Goal: Navigation & Orientation: Find specific page/section

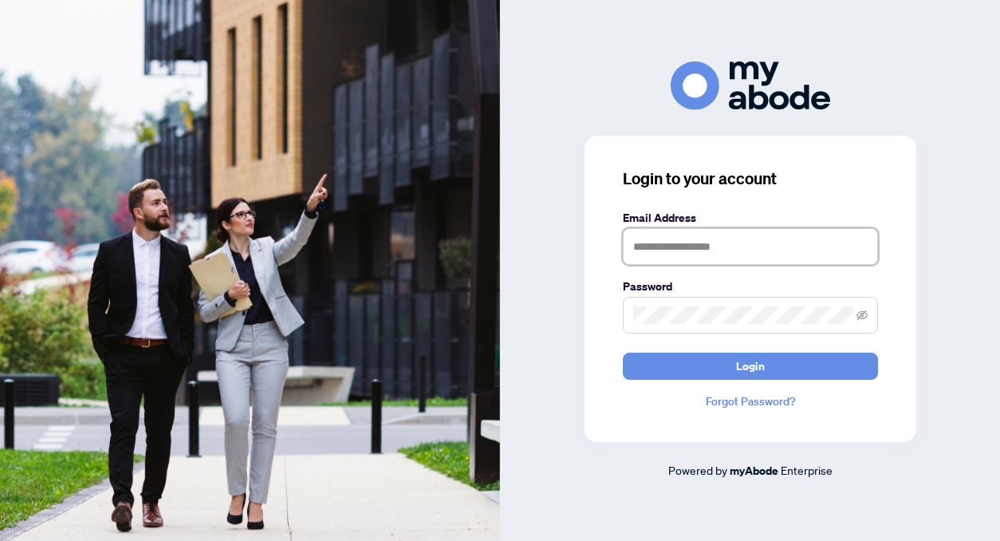
click at [649, 239] on input "text" at bounding box center [750, 246] width 255 height 37
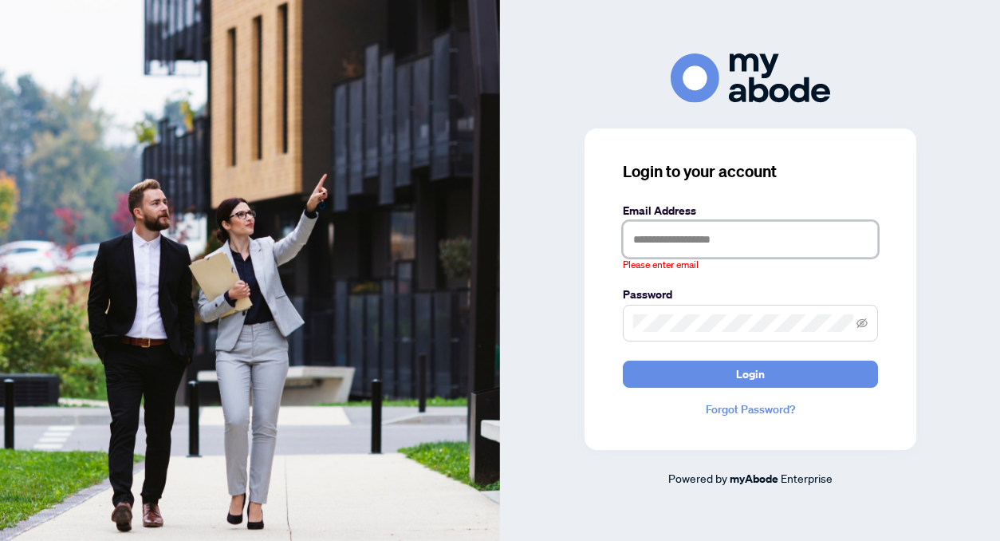
type input "**********"
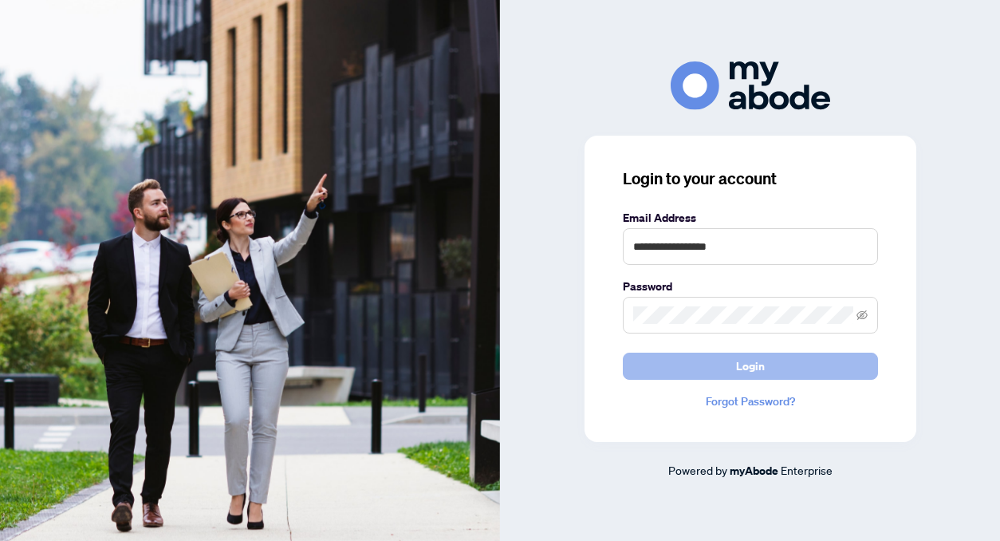
click at [750, 372] on span "Login" at bounding box center [750, 366] width 29 height 26
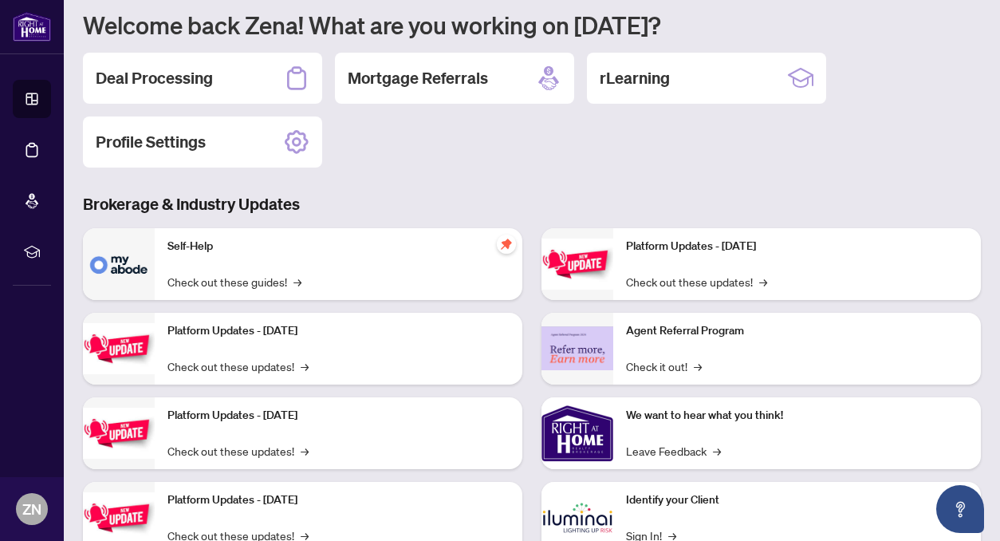
scroll to position [134, 0]
click at [690, 280] on link "Check out these updates! →" at bounding box center [696, 281] width 141 height 18
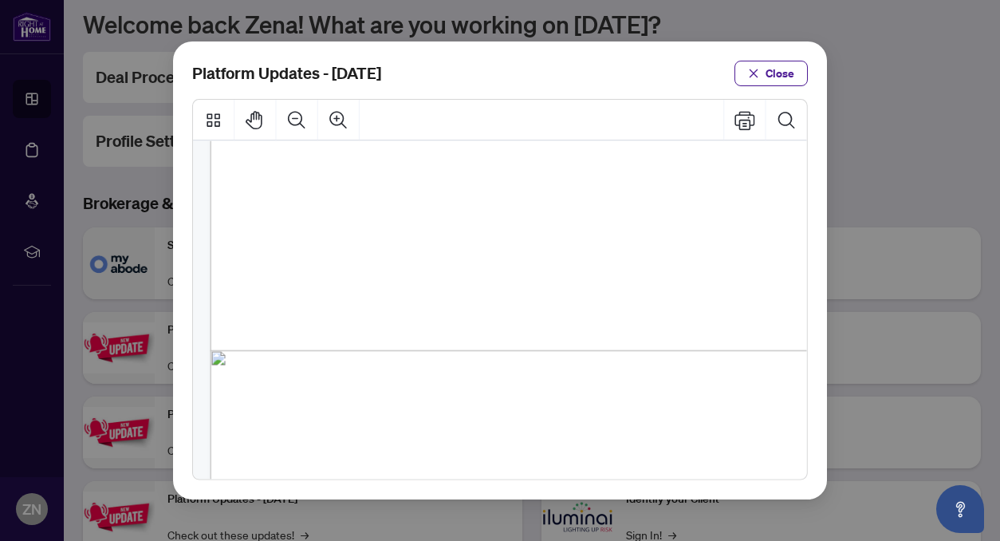
scroll to position [439, 0]
click at [759, 73] on icon "close" at bounding box center [753, 73] width 11 height 11
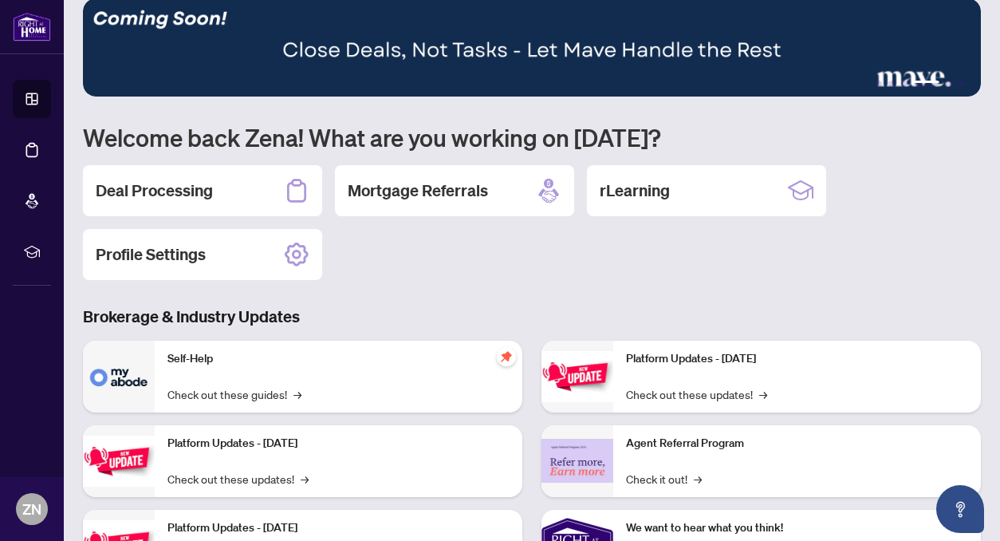
scroll to position [0, 0]
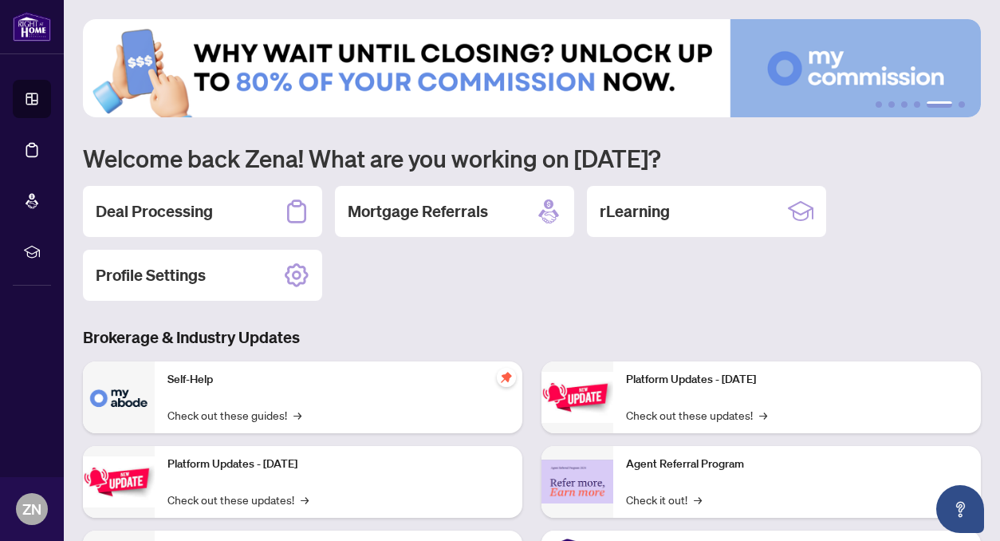
click at [520, 83] on img at bounding box center [532, 68] width 898 height 98
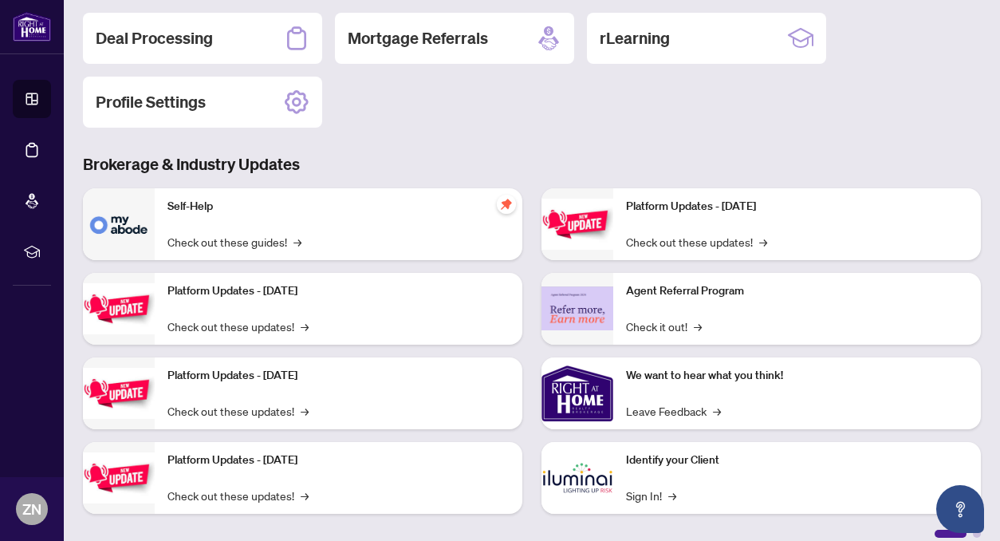
scroll to position [189, 0]
